Goal: Find specific page/section: Find specific page/section

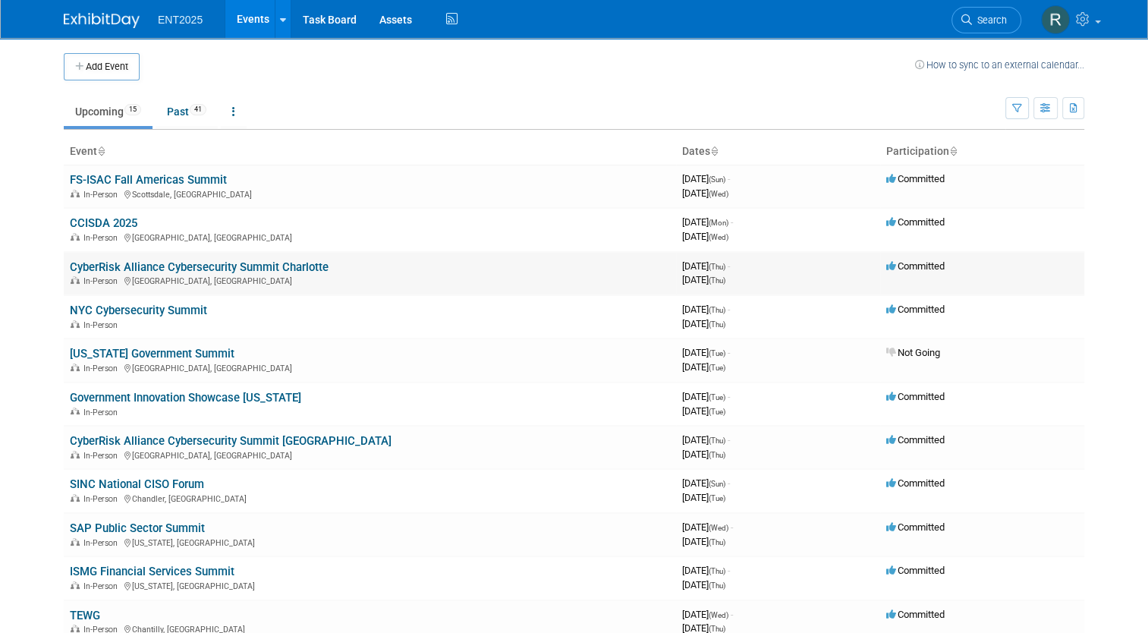
click at [165, 268] on link "CyberRisk Alliance Cybersecurity Summit Charlotte" at bounding box center [199, 267] width 259 height 14
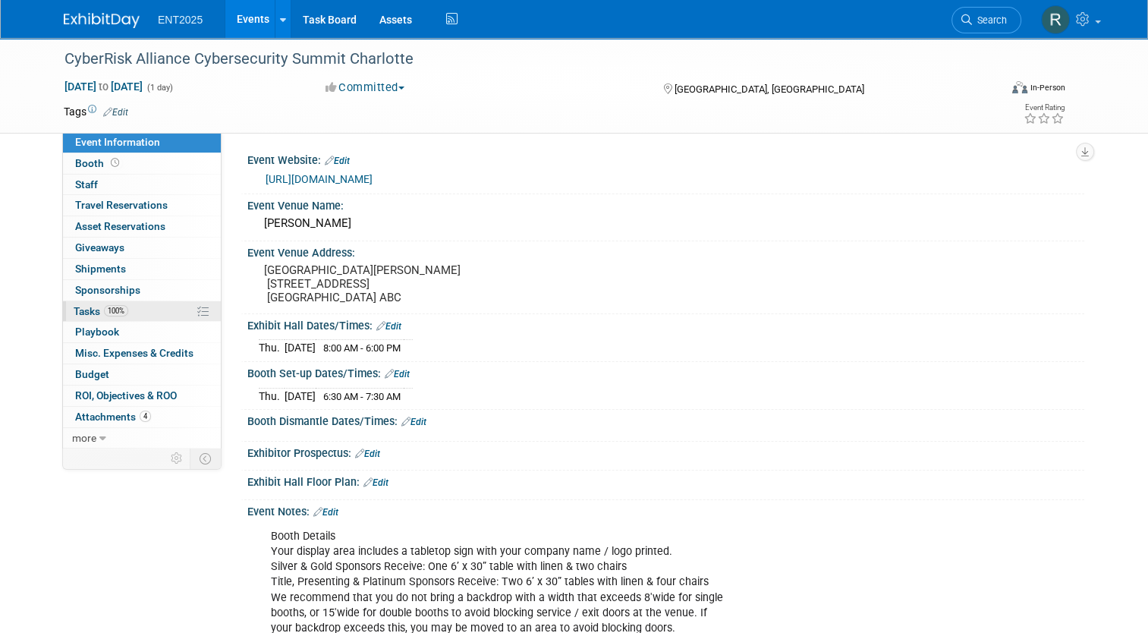
click at [82, 308] on span "Tasks 100%" at bounding box center [101, 311] width 55 height 12
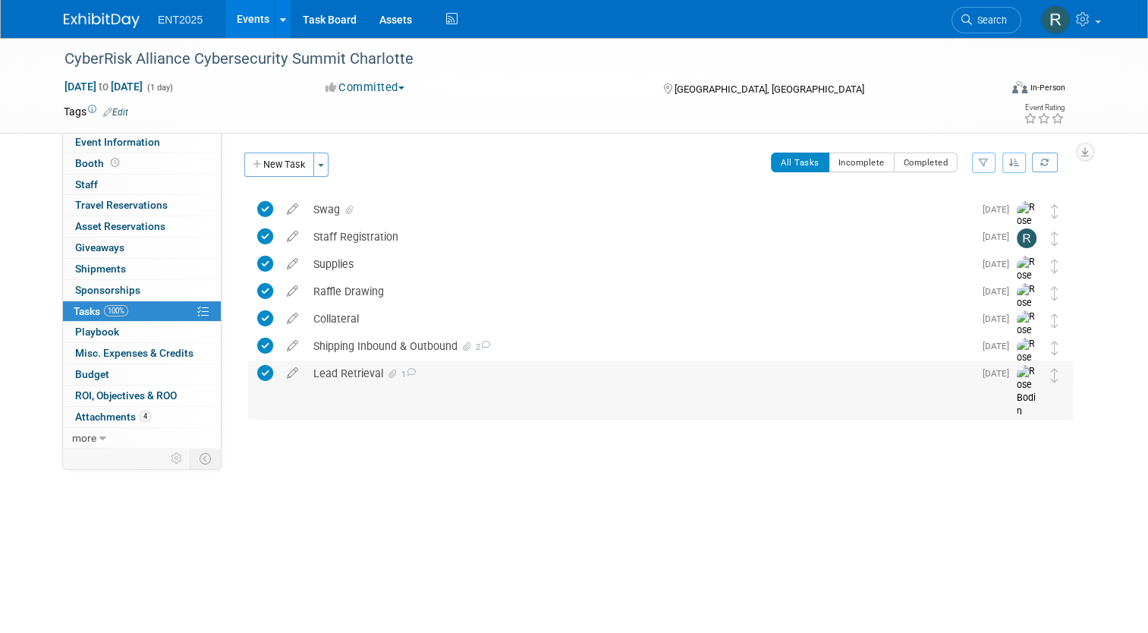
click at [340, 376] on div "Lead Retrieval 1" at bounding box center [640, 373] width 668 height 26
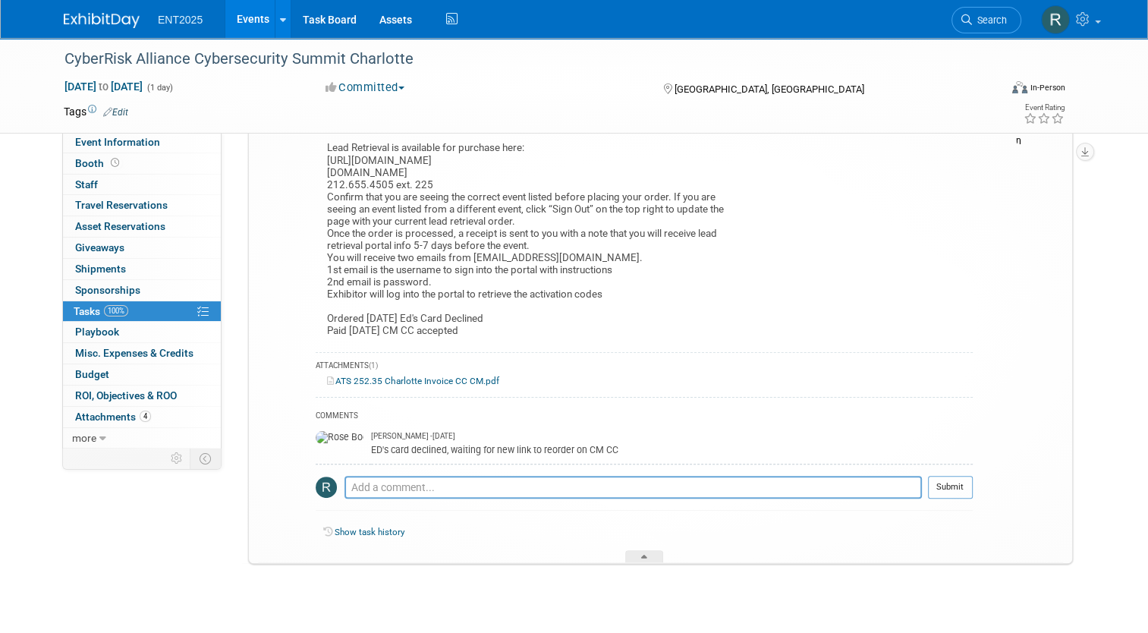
scroll to position [273, 0]
click at [357, 374] on link "ATS 252.35 Charlotte Invoice CC CM.pdf" at bounding box center [413, 378] width 172 height 11
